Goal: Obtain resource: Download file/media

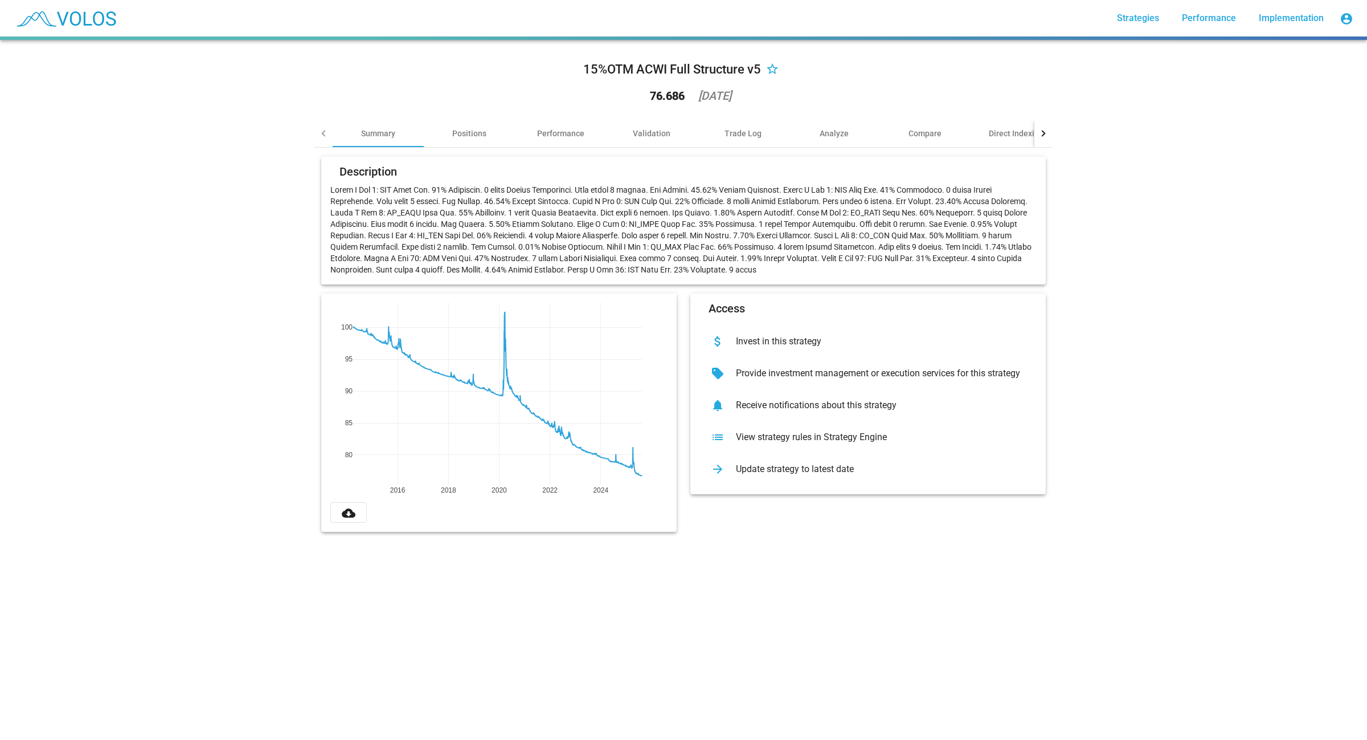
click at [510, 204] on p at bounding box center [683, 229] width 706 height 91
click at [354, 323] on button "cloud_download" at bounding box center [348, 512] width 36 height 21
drag, startPoint x: 1052, startPoint y: 450, endPoint x: 1030, endPoint y: 403, distance: 51.7
click at [510, 323] on div "15%OTM ACWI Full Structure v5 star_border 76.686 2025-08-15 Summary Positions P…" at bounding box center [684, 295] width 752 height 510
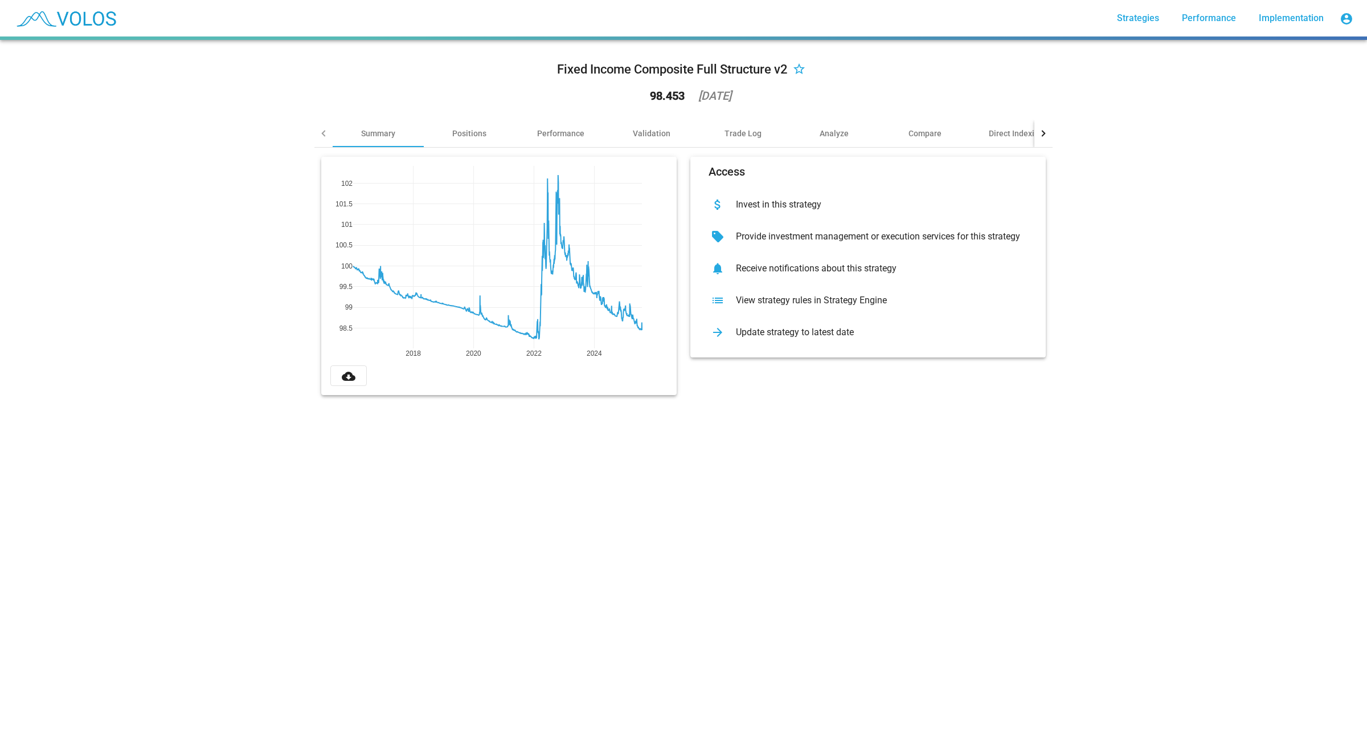
click at [510, 323] on div "Update strategy to latest date" at bounding box center [877, 331] width 301 height 11
click at [462, 134] on div "Positions" at bounding box center [469, 133] width 34 height 11
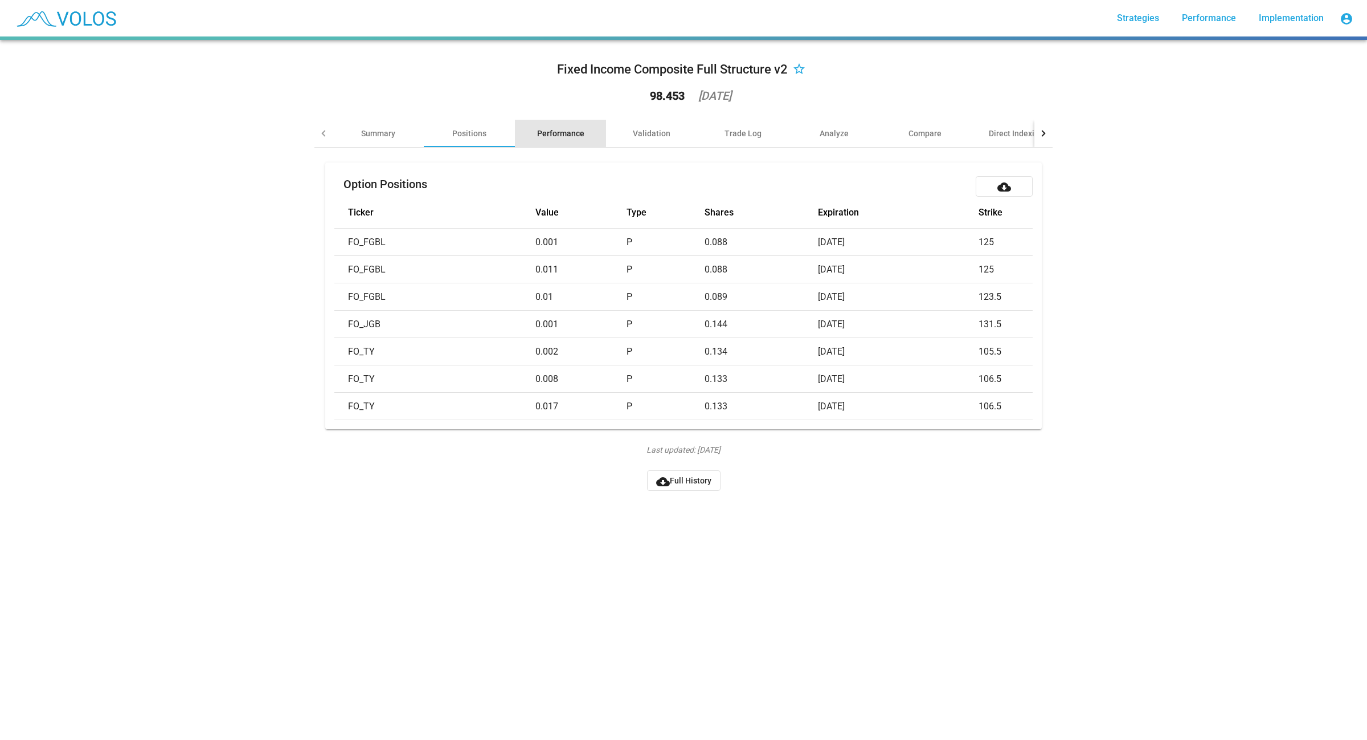
click at [556, 132] on div "Performance" at bounding box center [560, 133] width 47 height 11
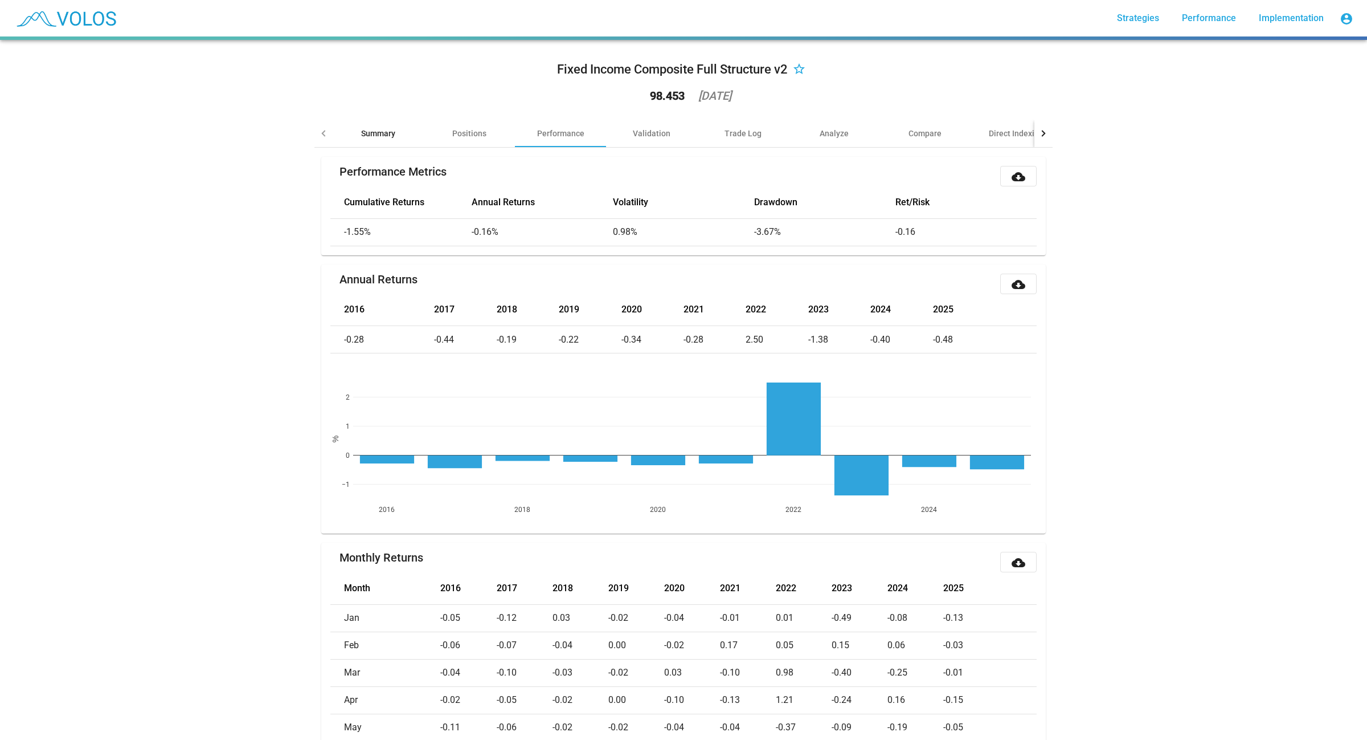
click at [389, 133] on div "Summary" at bounding box center [378, 133] width 34 height 11
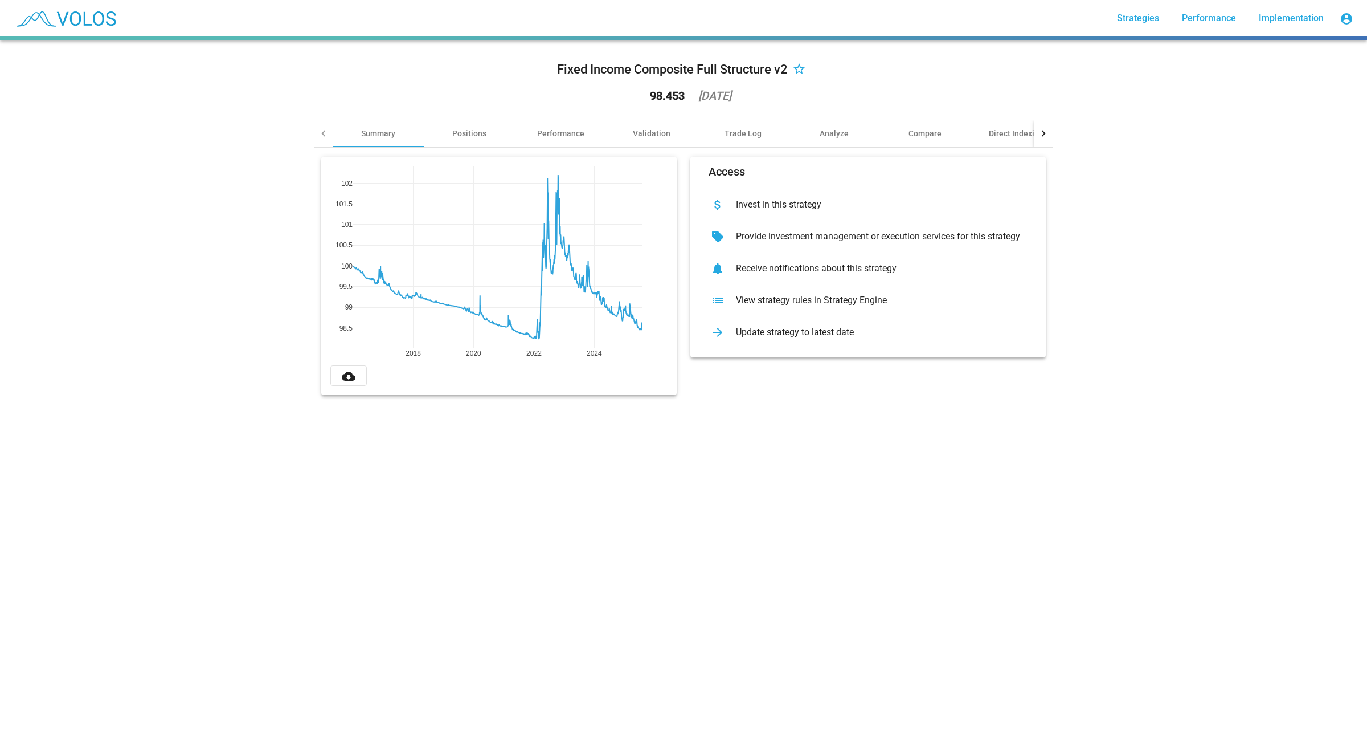
click at [681, 297] on div "View strategy rules in Strategy Engine" at bounding box center [877, 300] width 301 height 11
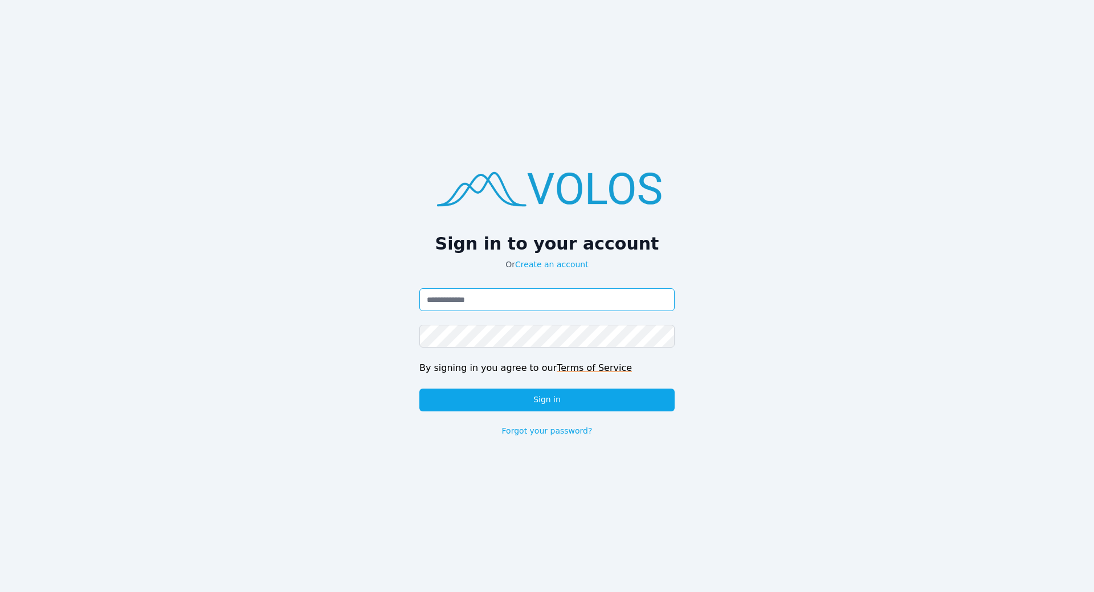
type input "**********"
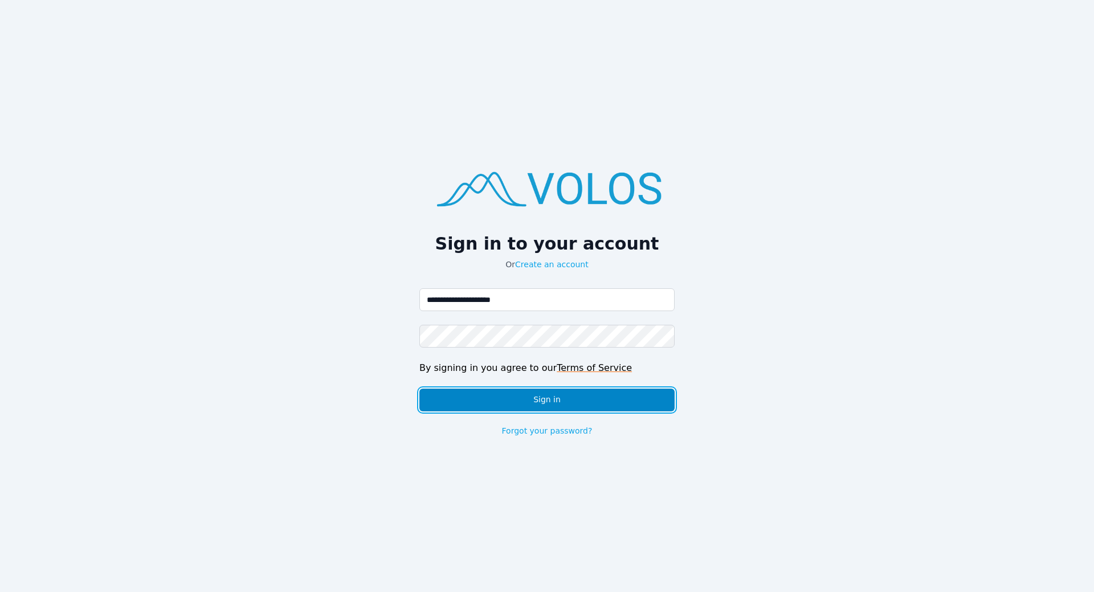
click at [570, 402] on button "Sign in" at bounding box center [546, 400] width 255 height 23
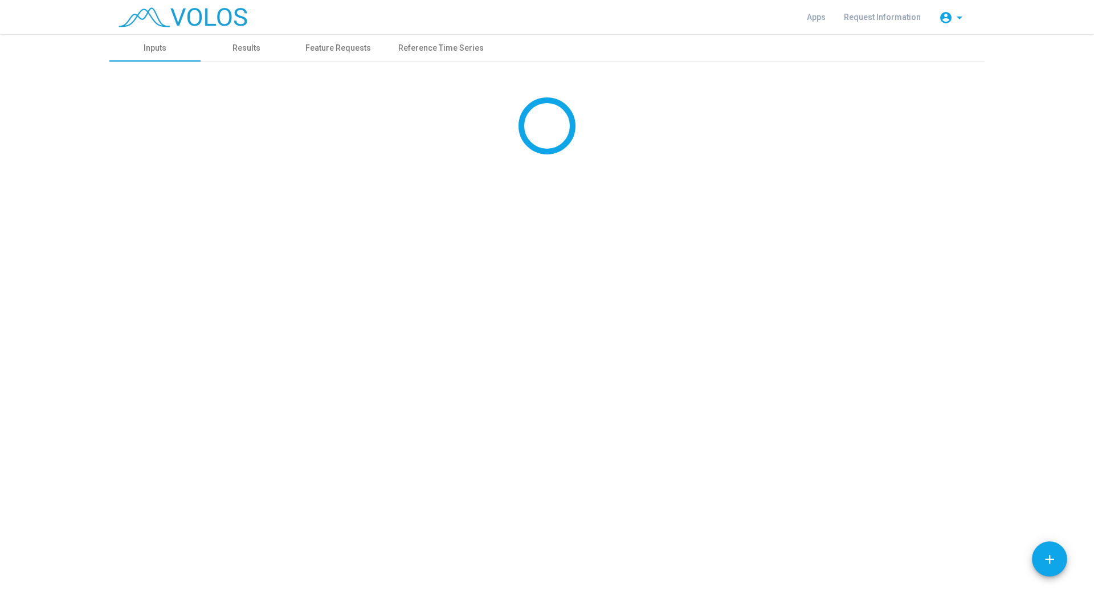
click at [726, 201] on div "**********" at bounding box center [547, 313] width 1094 height 558
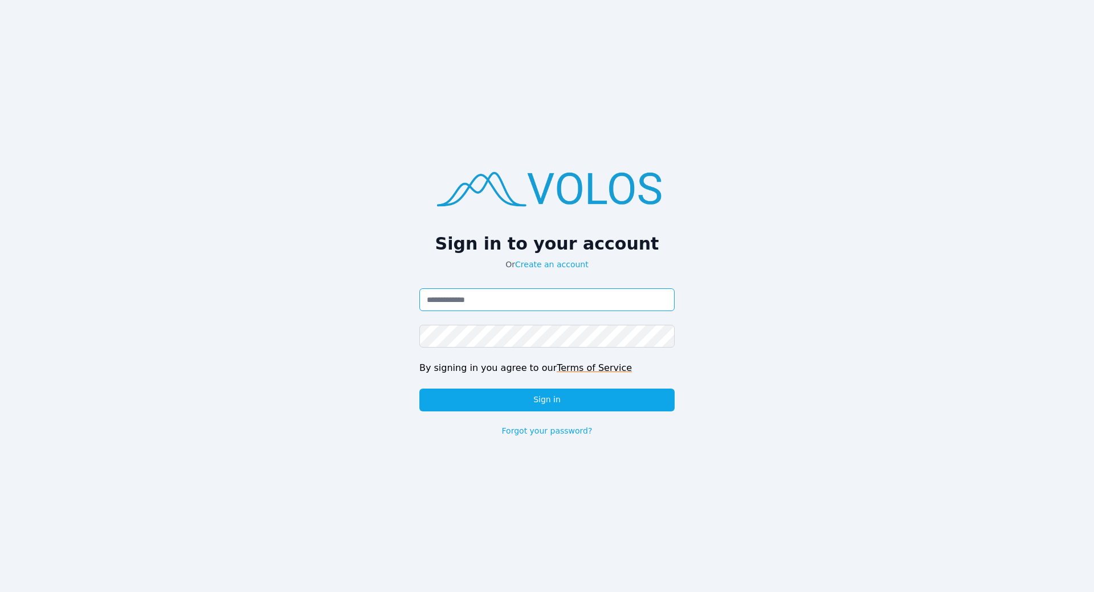
type input "**********"
click at [599, 307] on input "**********" at bounding box center [546, 299] width 255 height 23
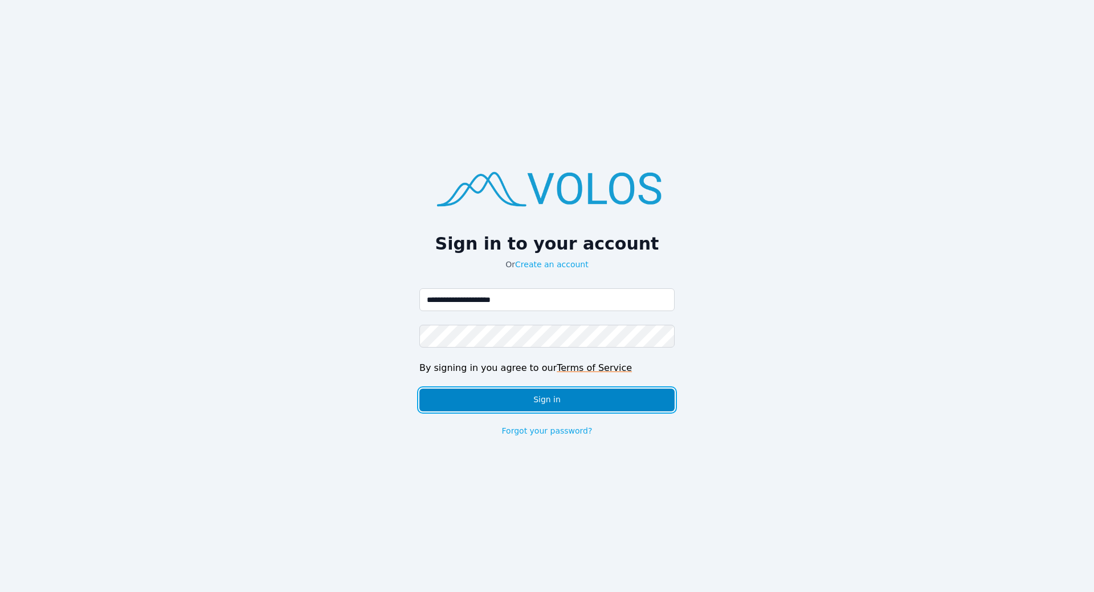
click at [589, 398] on button "Sign in" at bounding box center [546, 400] width 255 height 23
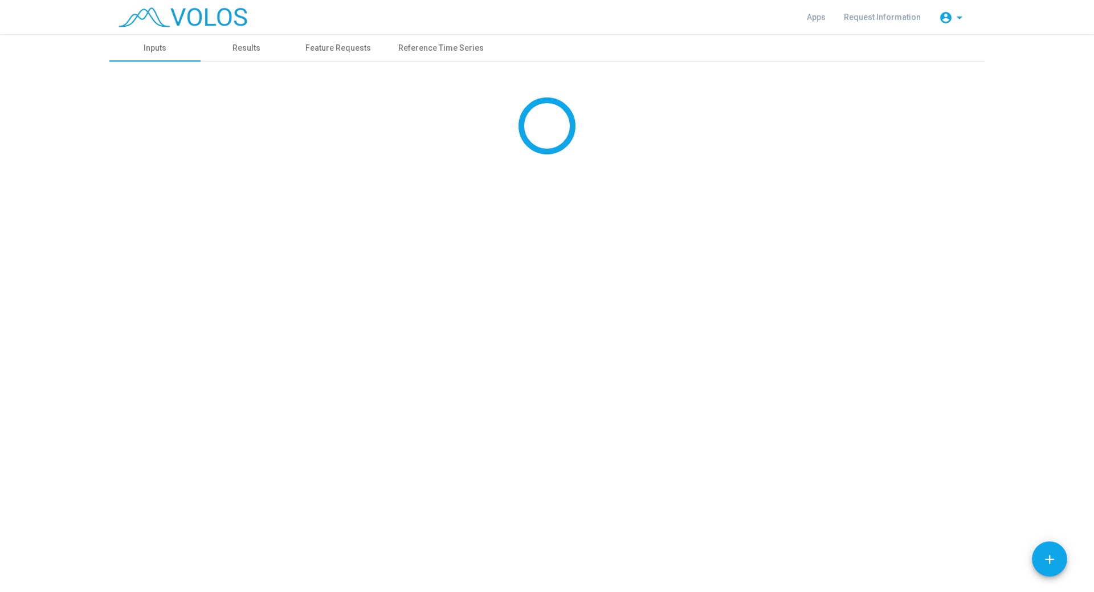
click at [951, 15] on mat-icon "account_circle" at bounding box center [946, 18] width 14 height 14
click at [220, 7] on div at bounding box center [547, 296] width 1094 height 592
click at [200, 18] on img at bounding box center [183, 17] width 129 height 20
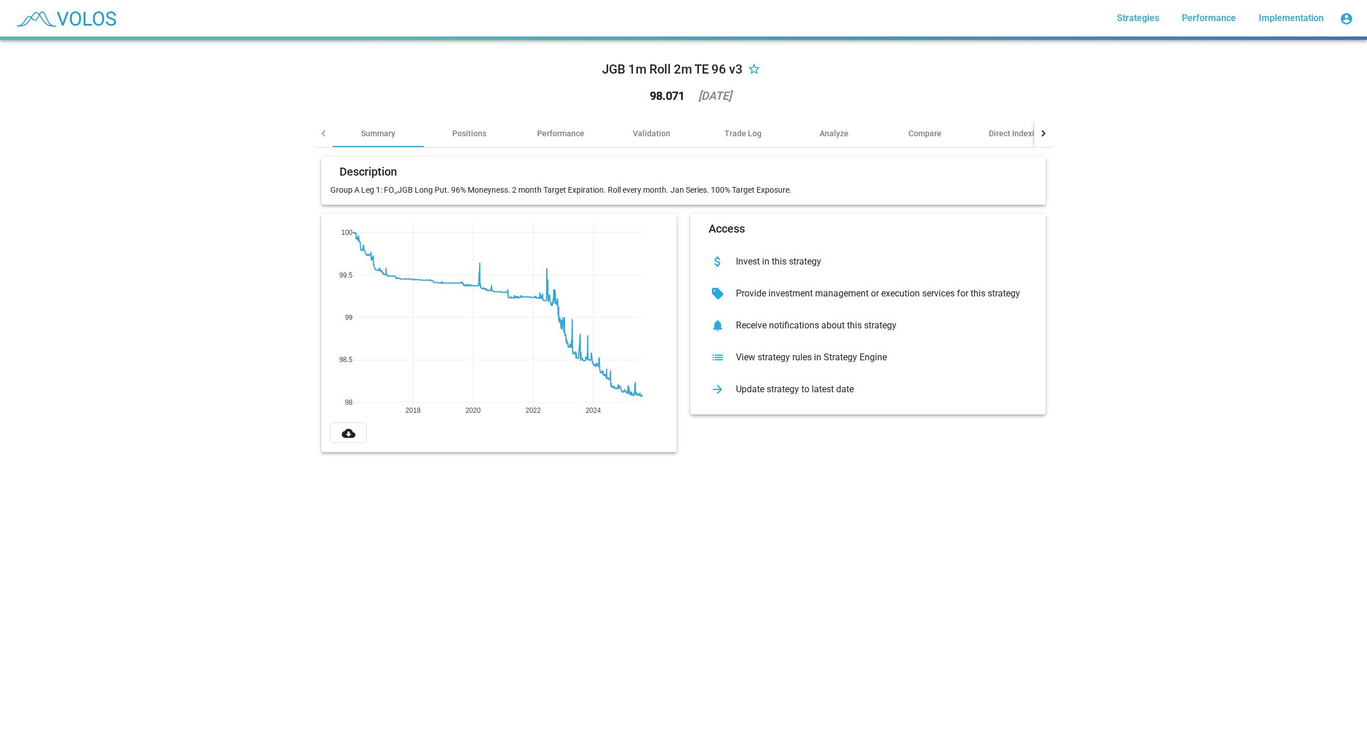
click at [342, 435] on mat-icon "cloud_download" at bounding box center [349, 433] width 14 height 14
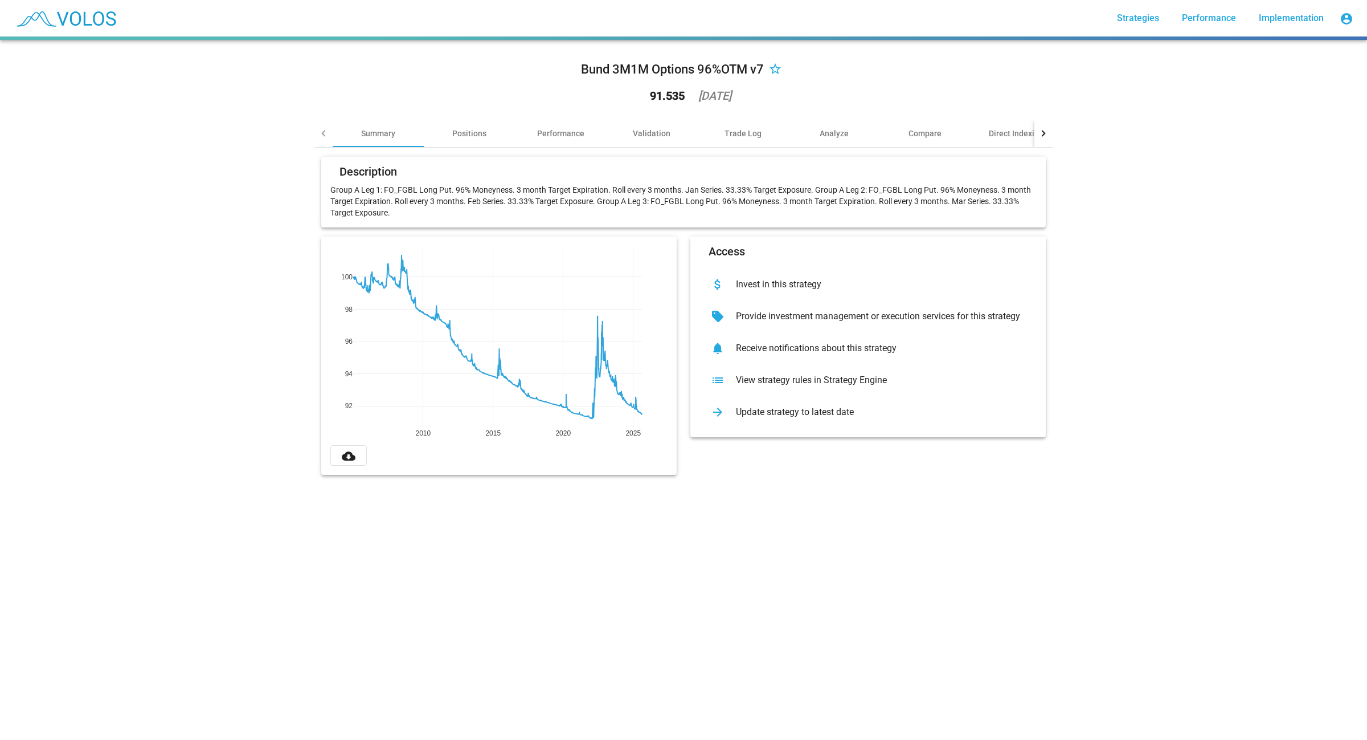
click at [826, 625] on div "Bund 3M1M Options 96%OTM v7 star_border 91.535 [DATE] Summary Positions Perform…" at bounding box center [683, 390] width 1367 height 700
click at [332, 460] on button "cloud_download" at bounding box center [348, 455] width 36 height 21
click at [342, 460] on mat-icon "cloud_download" at bounding box center [349, 456] width 14 height 14
